Goal: Transaction & Acquisition: Purchase product/service

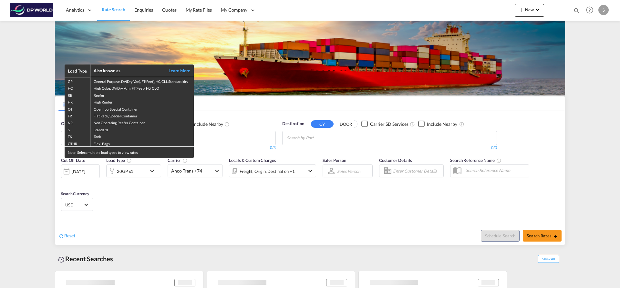
click at [113, 135] on td "Tank" at bounding box center [141, 136] width 103 height 7
click at [222, 138] on div "Load Type Also known as Learn More GP General Purpose, DV(Dry Van), FT(Feet), H…" at bounding box center [310, 144] width 620 height 288
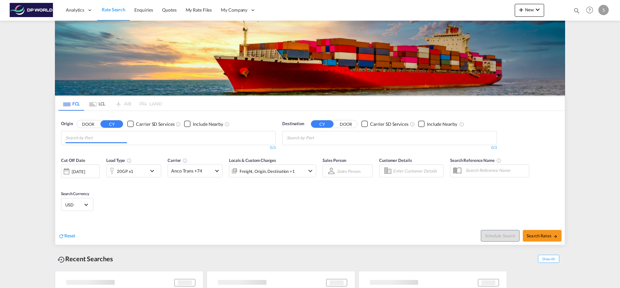
click at [222, 138] on md-chips at bounding box center [168, 138] width 214 height 14
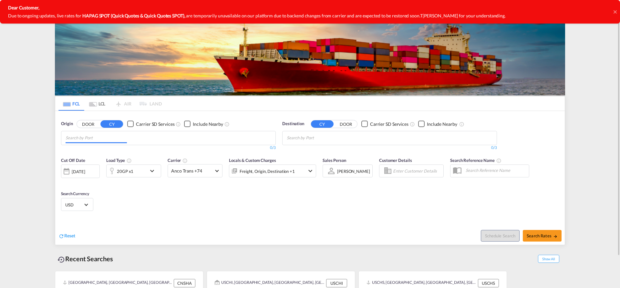
click at [152, 138] on body "Analytics Dashboard Rate Search Enquiries Quotes My Rate Files My Company" at bounding box center [310, 144] width 620 height 288
click at [122, 143] on input "Chips input." at bounding box center [96, 138] width 61 height 10
click at [122, 141] on input "Chips input." at bounding box center [96, 138] width 61 height 10
click at [121, 139] on input "Chips input." at bounding box center [96, 138] width 61 height 10
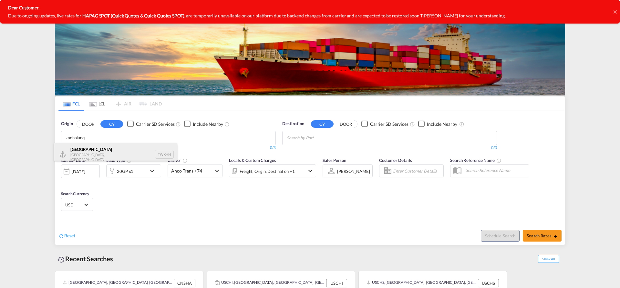
type input "kaohsiung"
click at [119, 149] on div "[GEOGRAPHIC_DATA] [GEOGRAPHIC_DATA], Province of [GEOGRAPHIC_DATA] TWKHH" at bounding box center [115, 154] width 123 height 22
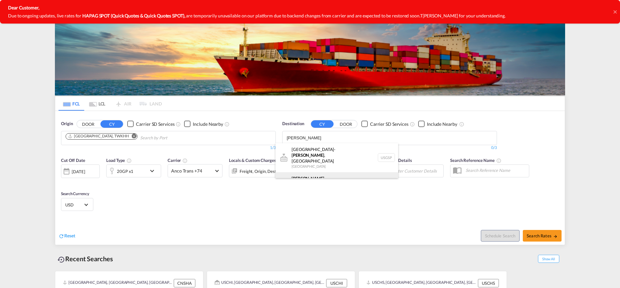
type input "[PERSON_NAME]"
click at [337, 172] on div "Greer , [GEOGRAPHIC_DATA] [GEOGRAPHIC_DATA] USGXX" at bounding box center [336, 183] width 123 height 23
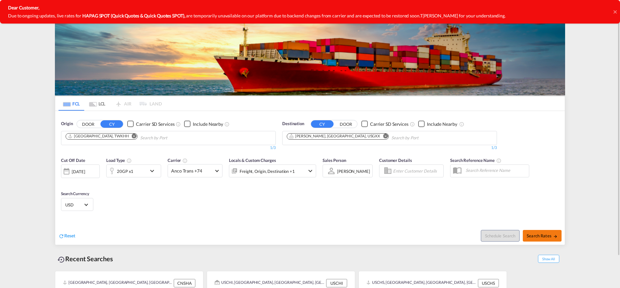
click at [530, 235] on span "Search Rates" at bounding box center [541, 235] width 31 height 5
type input "TWKHH to USGXX / [DATE]"
